Goal: Check status: Check status

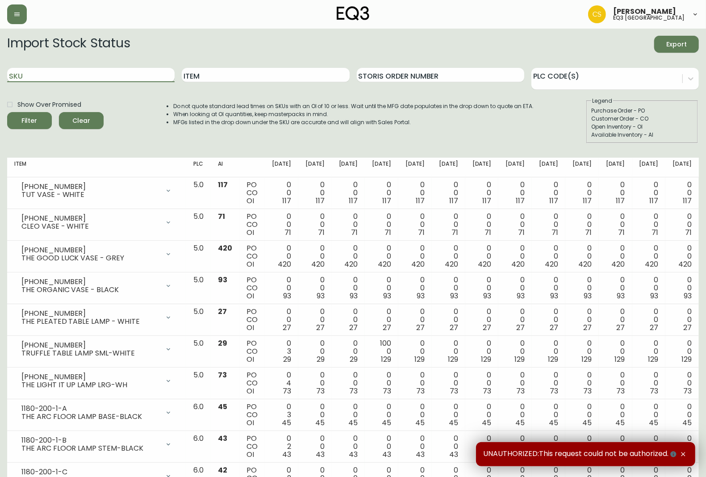
click at [130, 75] on input "SKU" at bounding box center [90, 75] width 167 height 14
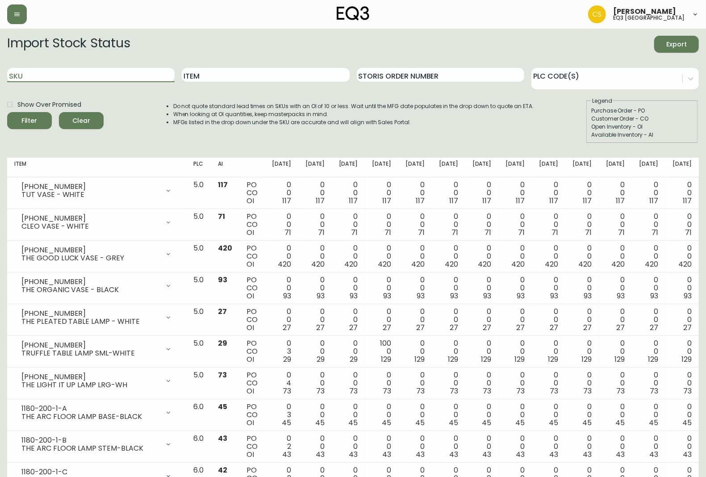
paste input "[PHONE_NUMBER]"
type input "[PHONE_NUMBER]"
click at [7, 112] on button "Filter" at bounding box center [29, 120] width 45 height 17
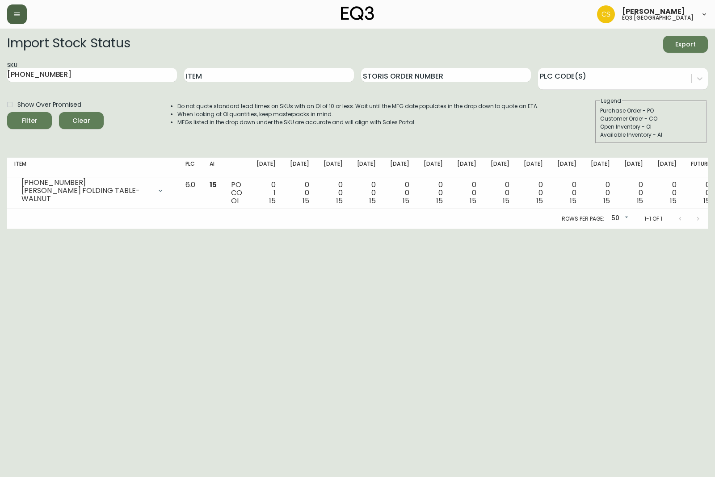
click at [11, 14] on button "button" at bounding box center [17, 14] width 20 height 20
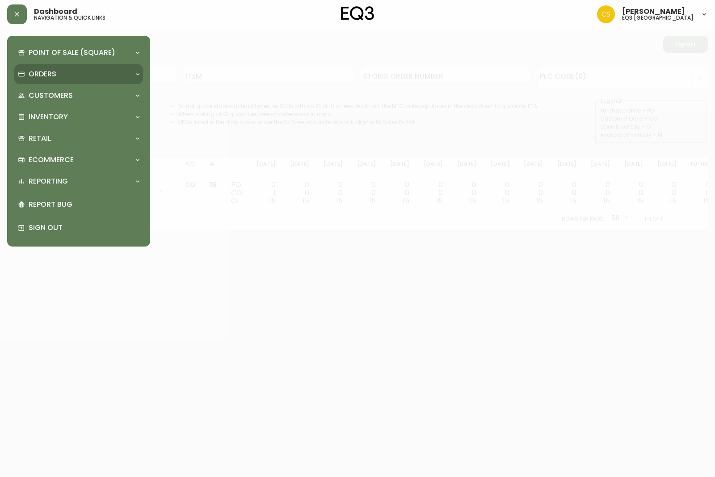
click at [56, 76] on div "Orders" at bounding box center [74, 74] width 113 height 10
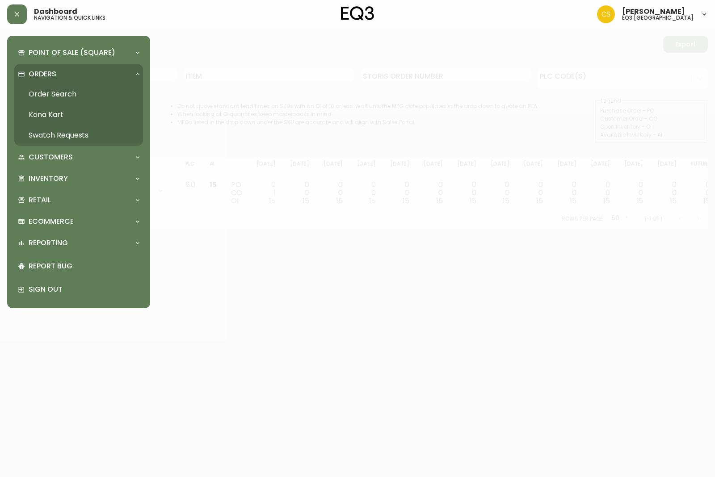
click at [63, 93] on link "Order Search" at bounding box center [78, 94] width 129 height 21
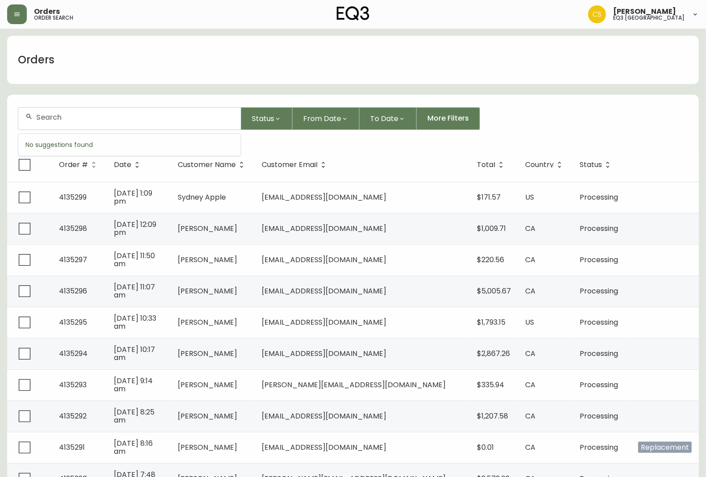
click at [112, 120] on input "text" at bounding box center [134, 117] width 197 height 8
paste input "4134904"
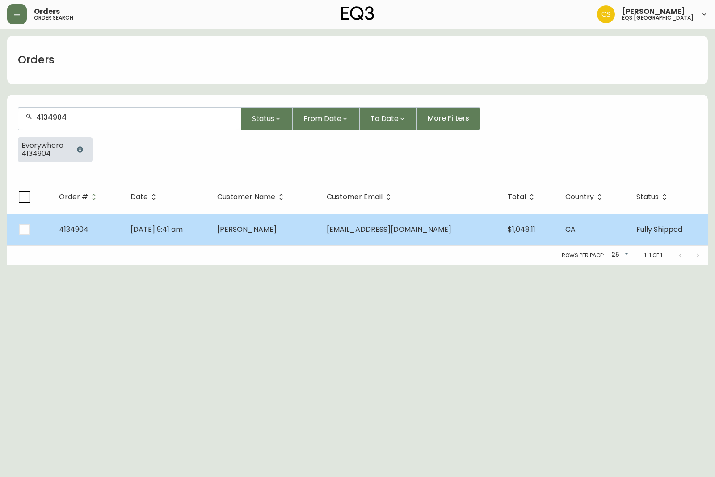
type input "4134904"
click at [312, 239] on td "[PERSON_NAME]" at bounding box center [264, 229] width 109 height 31
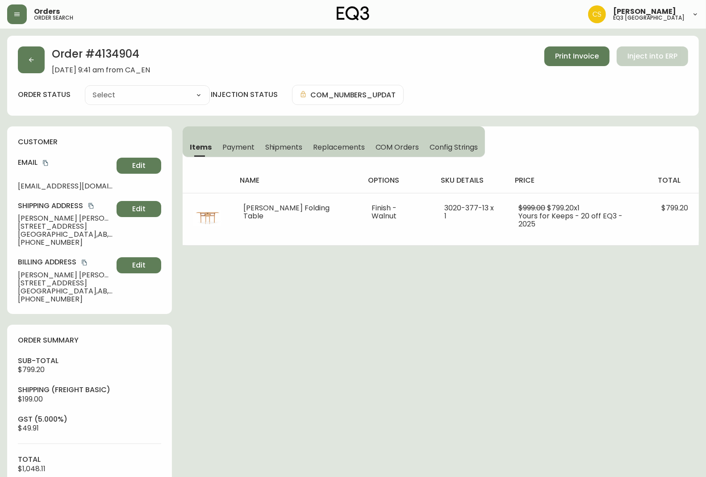
type input "Fully Shipped"
select select "FULLY_SHIPPED"
